Goal: Find contact information: Find contact information

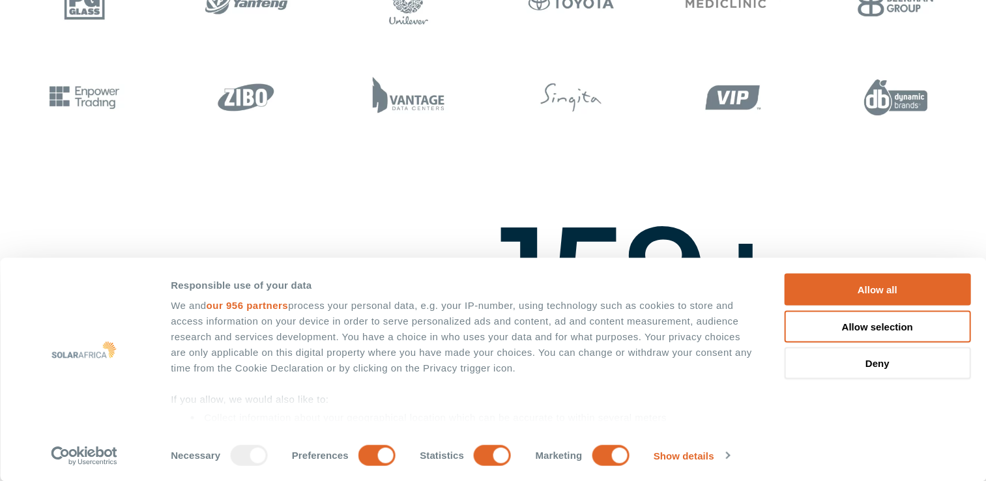
scroll to position [1108, 0]
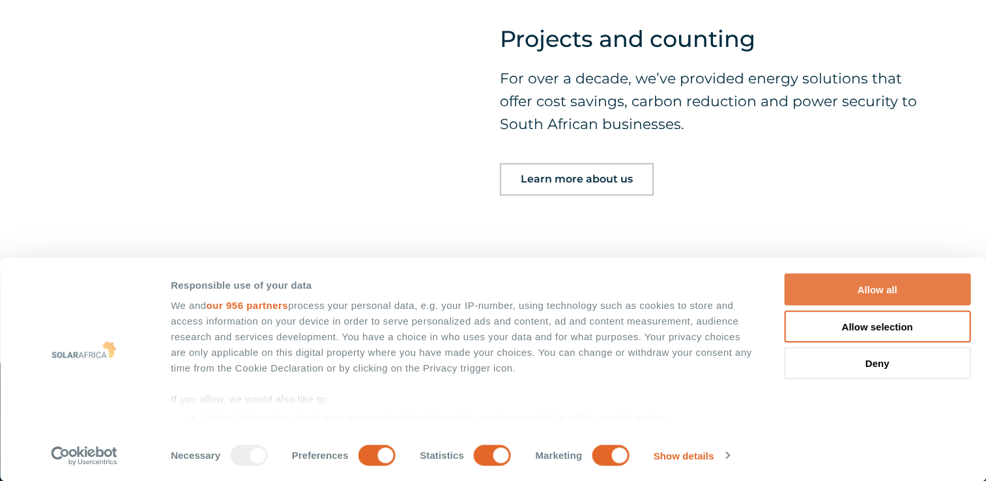
click at [858, 286] on button "Allow all" at bounding box center [877, 290] width 186 height 32
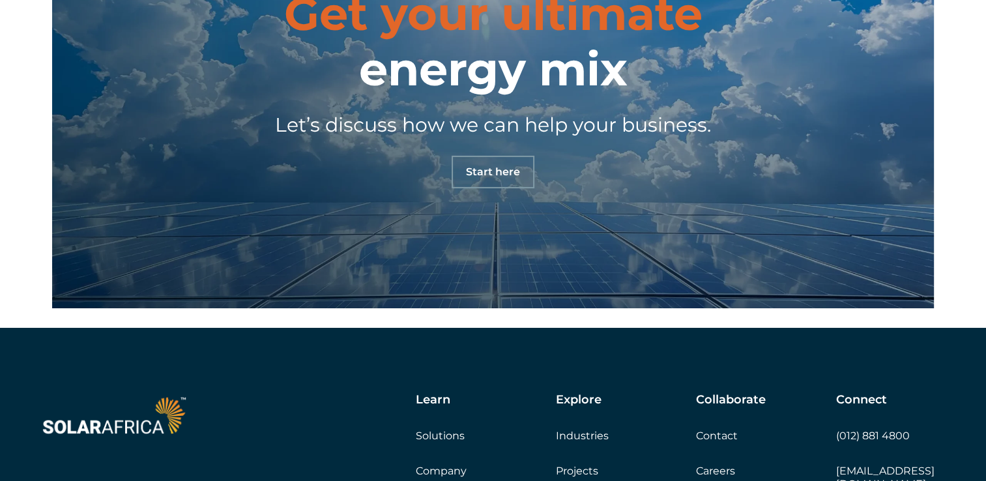
scroll to position [4468, 0]
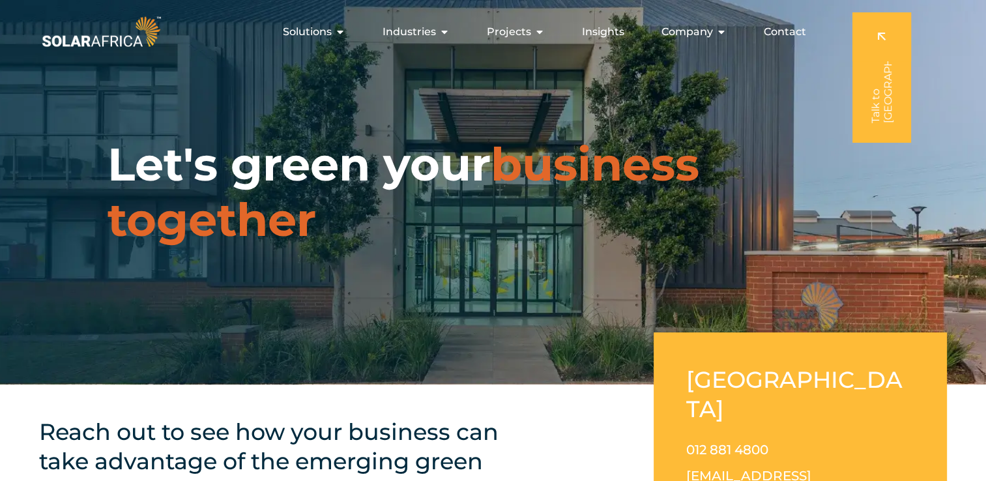
click at [787, 33] on span "Contact" at bounding box center [785, 32] width 42 height 16
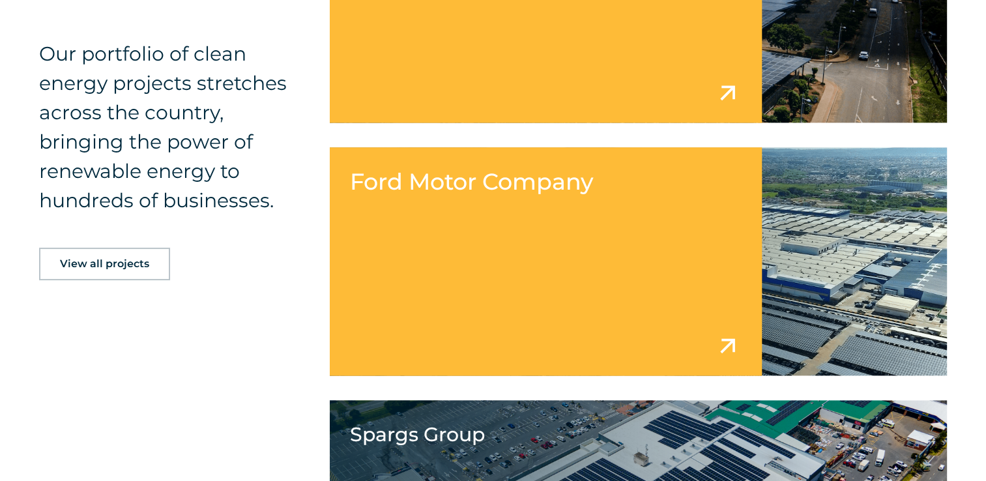
scroll to position [2159, 0]
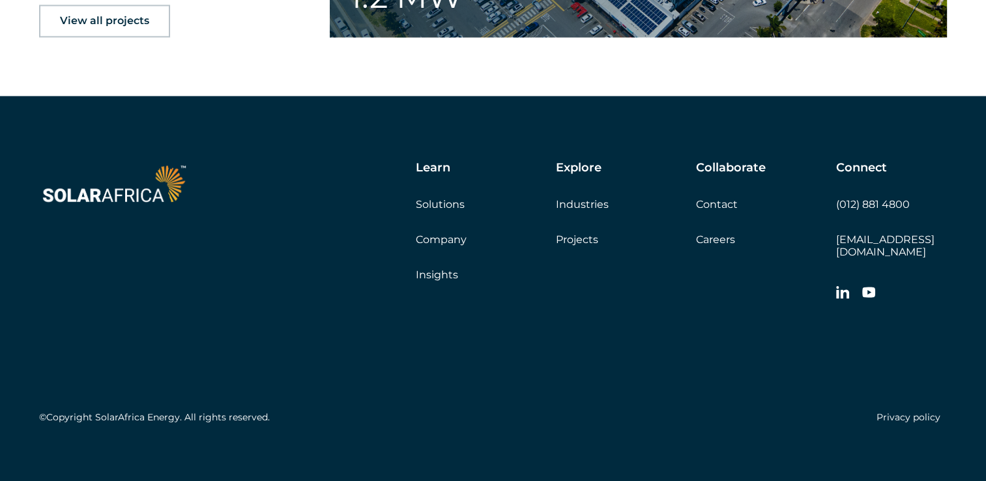
click at [712, 201] on link "Contact" at bounding box center [717, 204] width 42 height 12
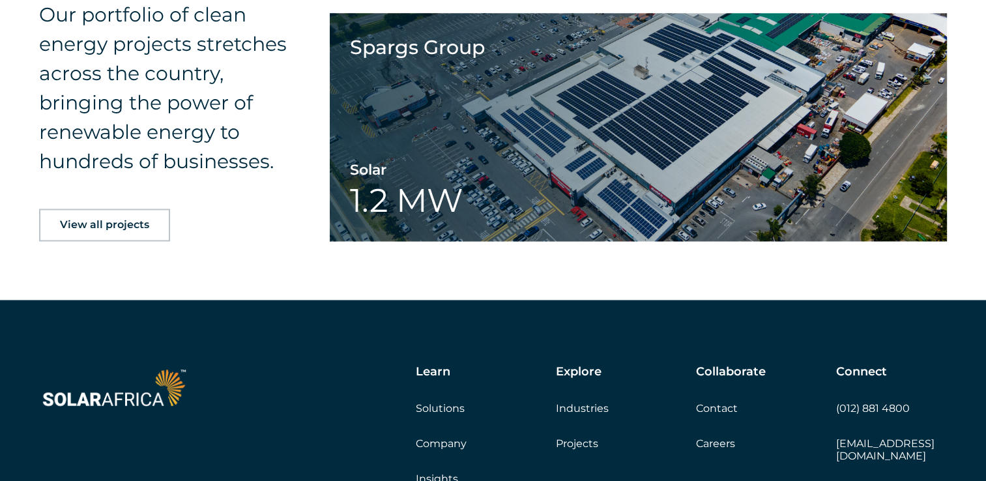
scroll to position [2020, 0]
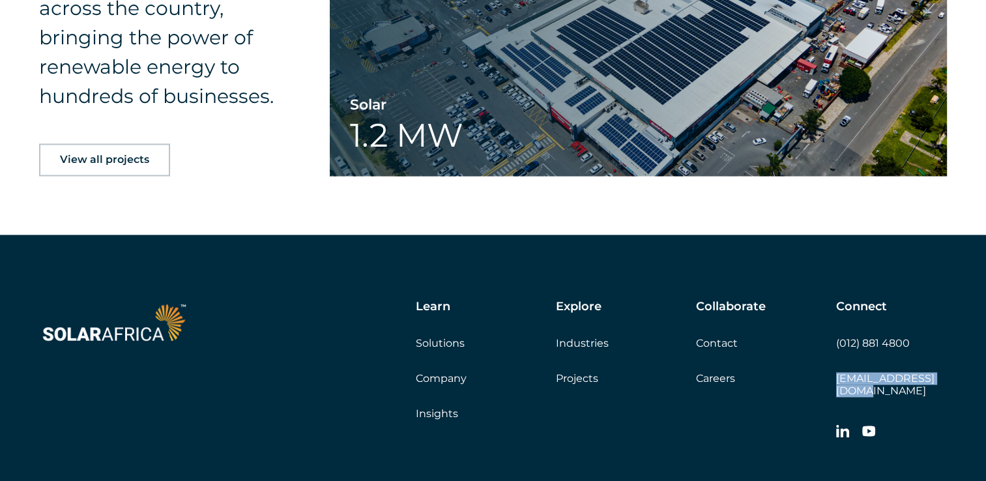
drag, startPoint x: 946, startPoint y: 376, endPoint x: 835, endPoint y: 381, distance: 110.9
click at [835, 381] on div "Learn Solutions Company Insights Explore Industries Projects Collaborate Contac…" at bounding box center [493, 434] width 986 height 398
copy link "[EMAIL_ADDRESS][DOMAIN_NAME]"
